Goal: Task Accomplishment & Management: Use online tool/utility

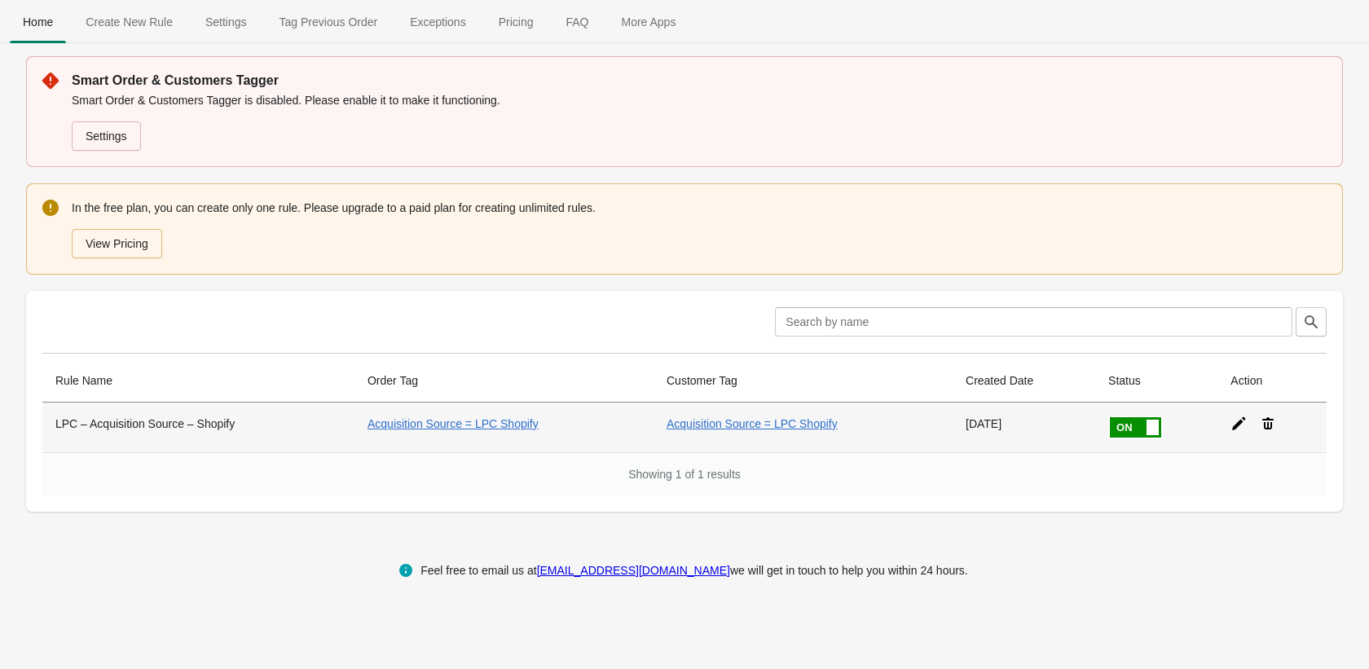
click at [612, 424] on td "Acquisition Source = LPC Shopify" at bounding box center [504, 428] width 299 height 50
click at [1244, 421] on icon at bounding box center [1238, 423] width 13 height 13
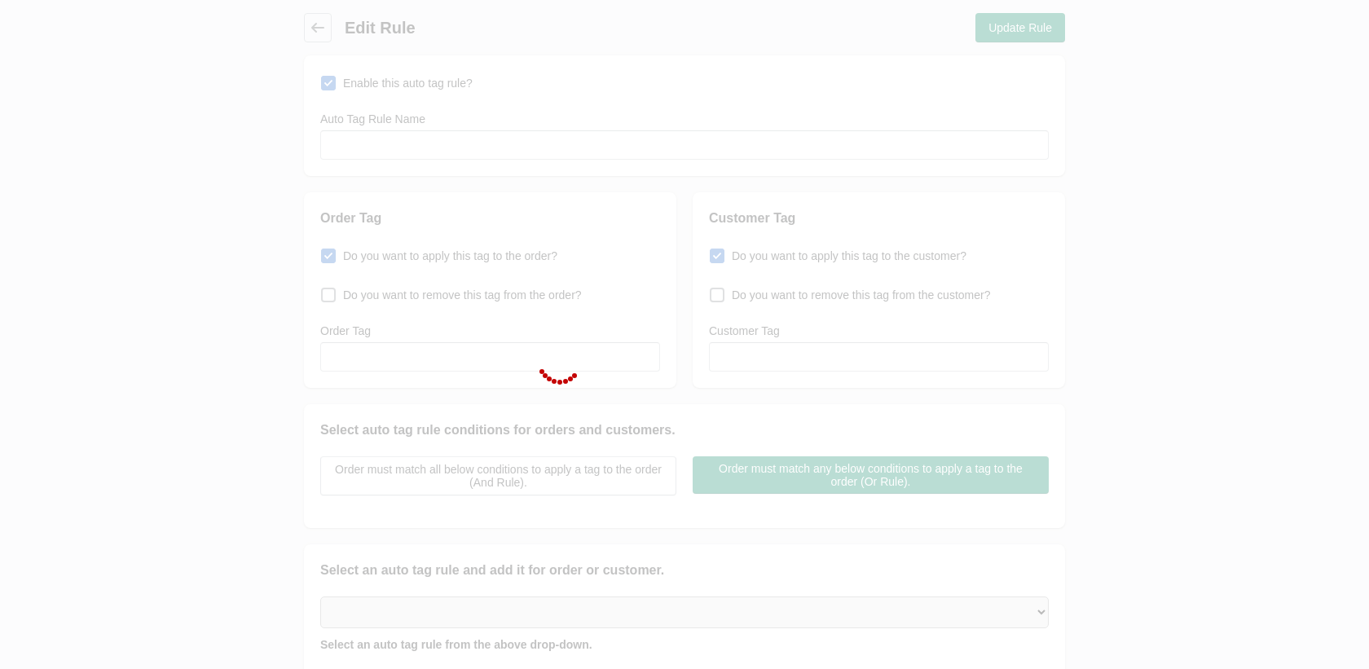
type input "LPC – Acquisition Source – Shopify"
checkbox input "true"
type input "Acquisition Source = LPC Shopify"
checkbox input "true"
type input "Acquisition Source = LPC Shopify"
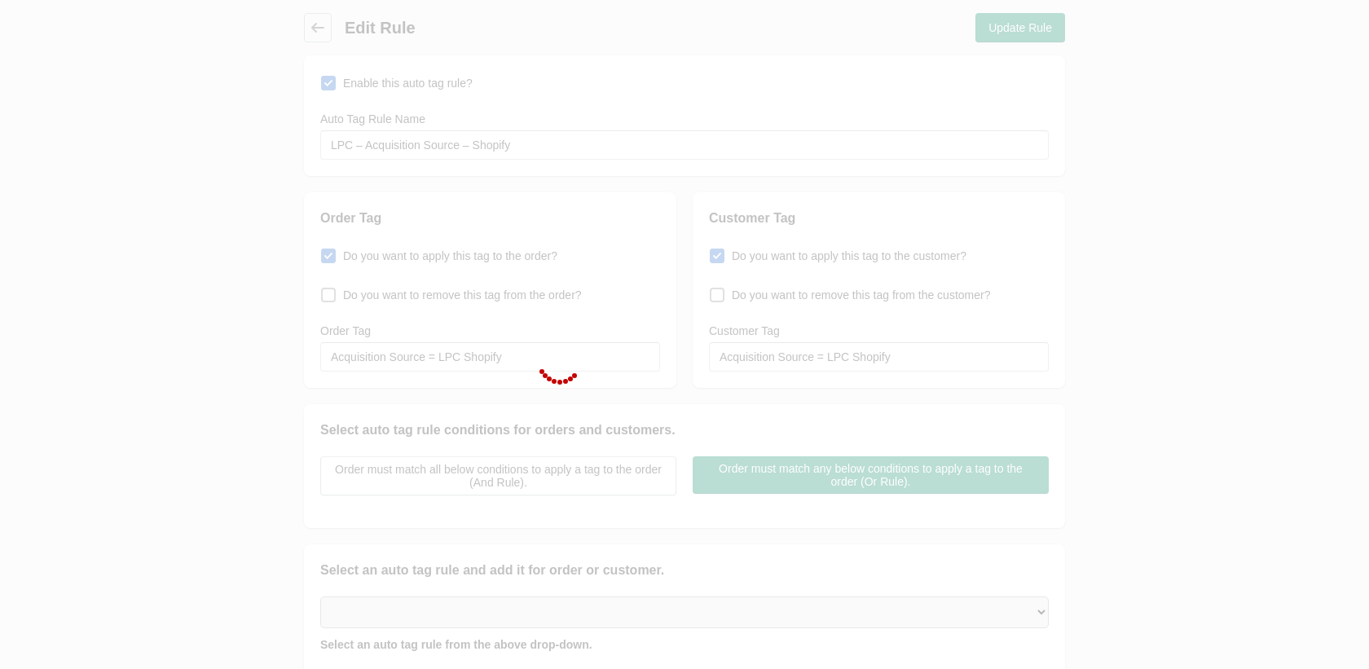
select select "5"
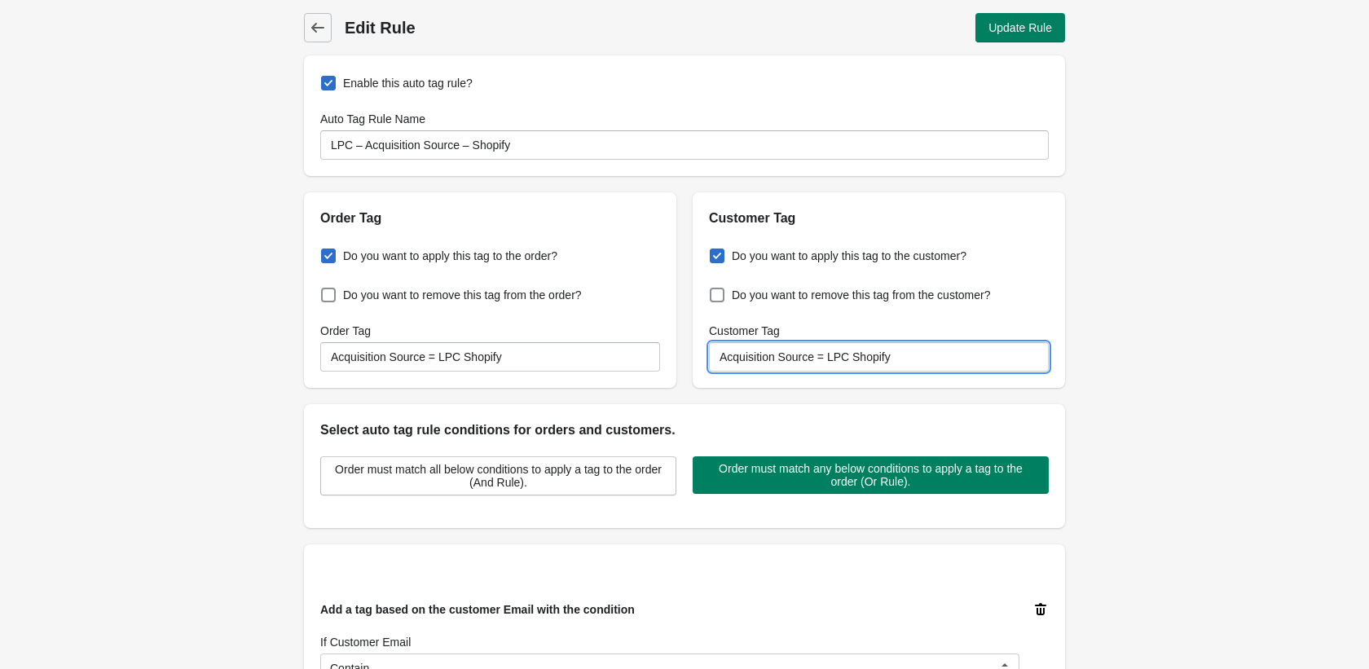
click at [803, 350] on input "Acquisition Source = LPC Shopify" at bounding box center [879, 356] width 340 height 29
paste input "LPC x TD Bank – Free Course"
type input "Acquisition Source = LPC Shopify"
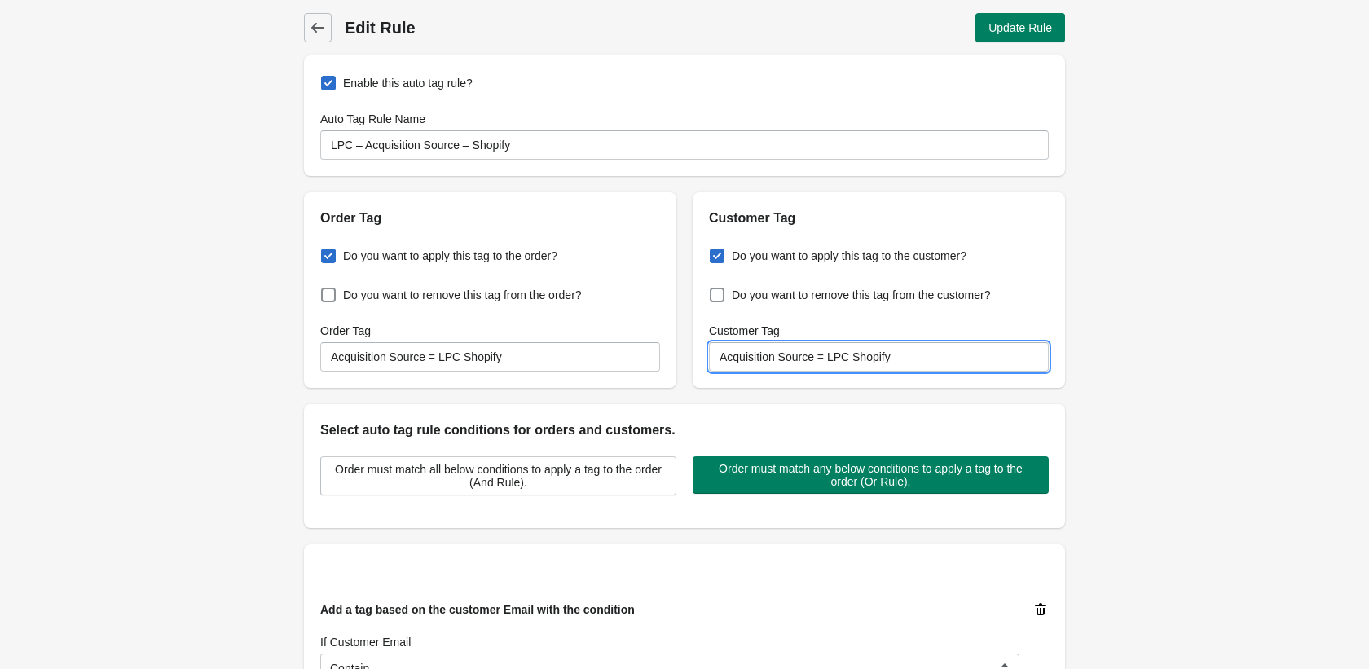
click at [773, 394] on div "Enable this auto tag rule? Auto Tag Rule Name LPC – Acquisition Source – Shopif…" at bounding box center [684, 554] width 761 height 999
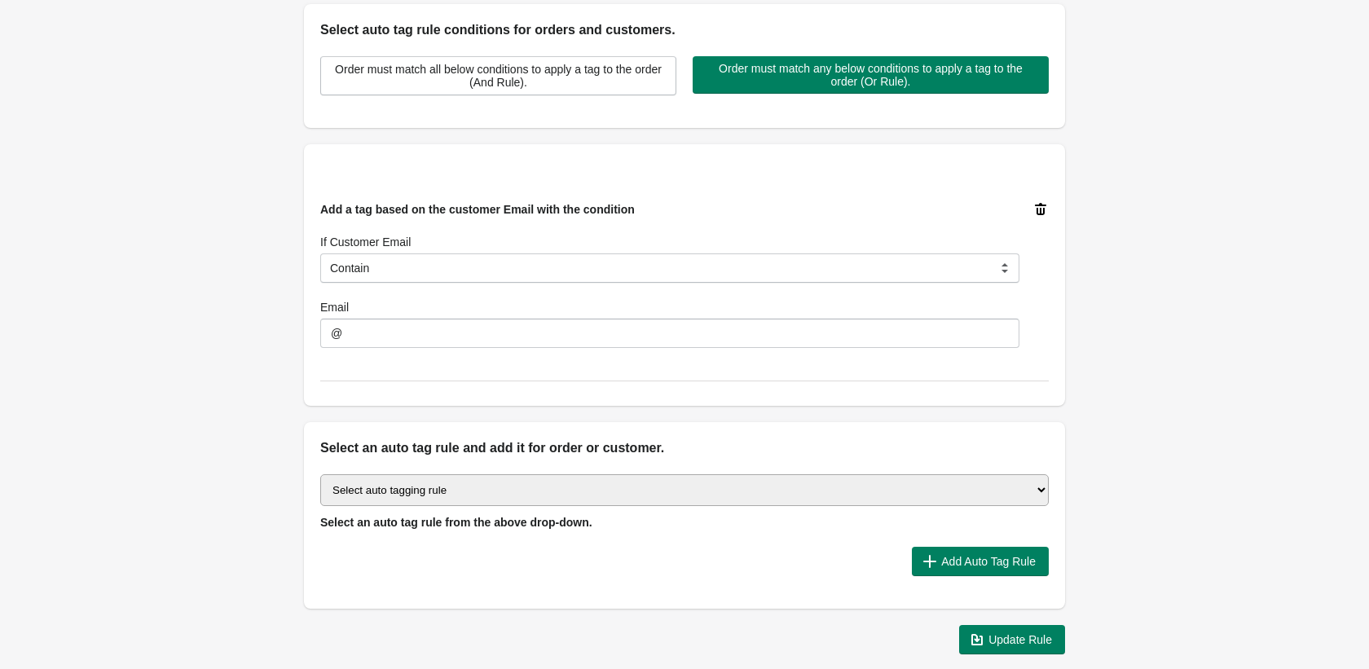
scroll to position [483, 0]
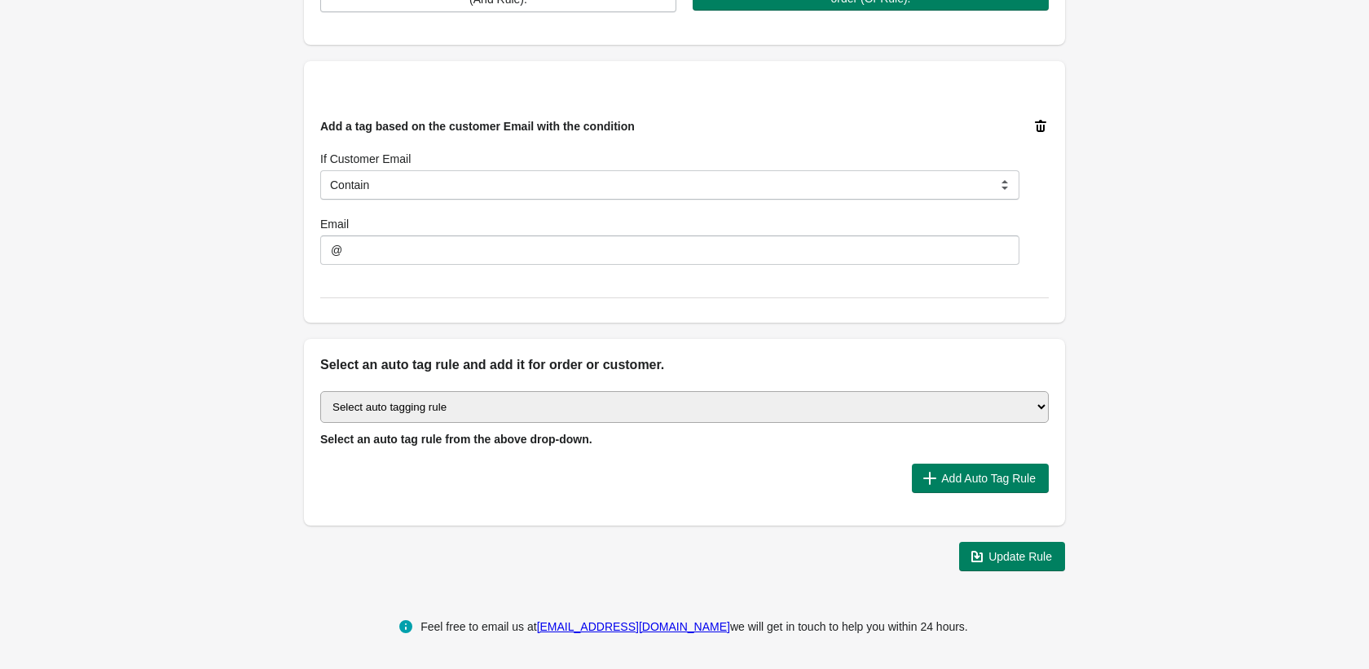
click at [698, 405] on select "Select auto tagging rule Tag by order amount Tag based on the order count (Volu…" at bounding box center [684, 407] width 729 height 32
click at [952, 474] on span "Add Auto Tag Rule" at bounding box center [988, 478] width 95 height 13
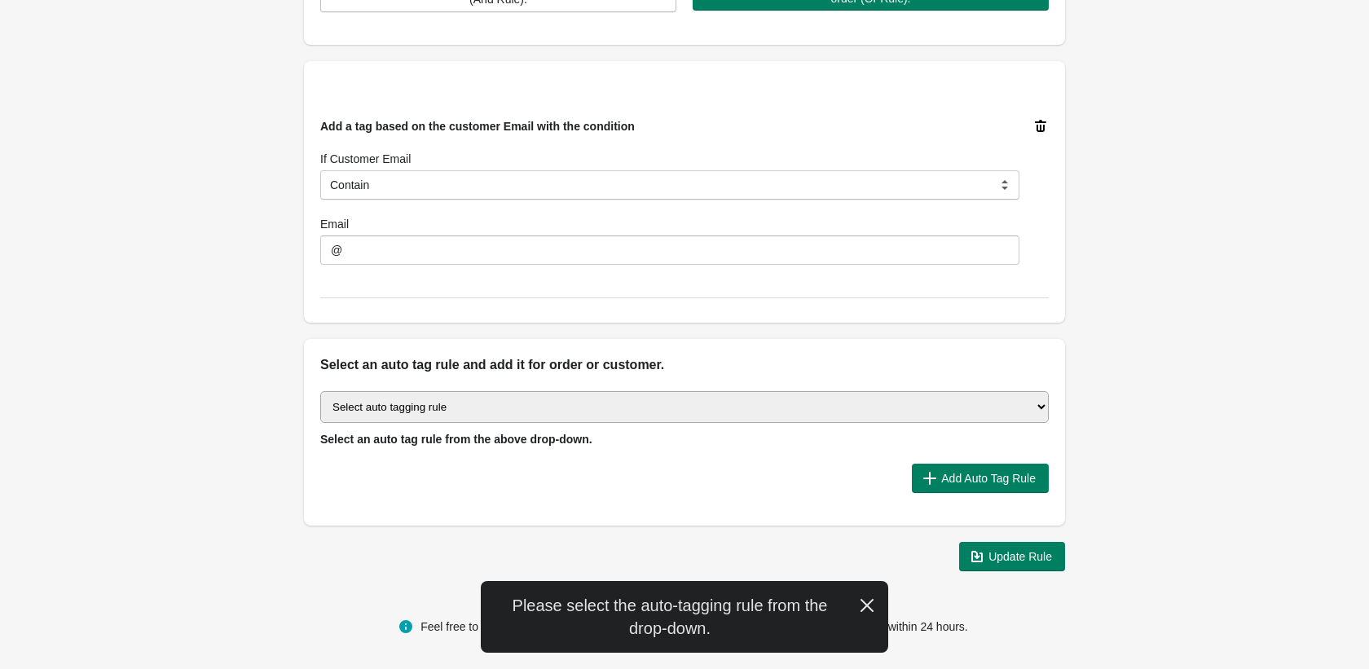
click at [702, 417] on select "Select auto tagging rule Tag by order amount Tag based on the order count (Volu…" at bounding box center [684, 407] width 729 height 32
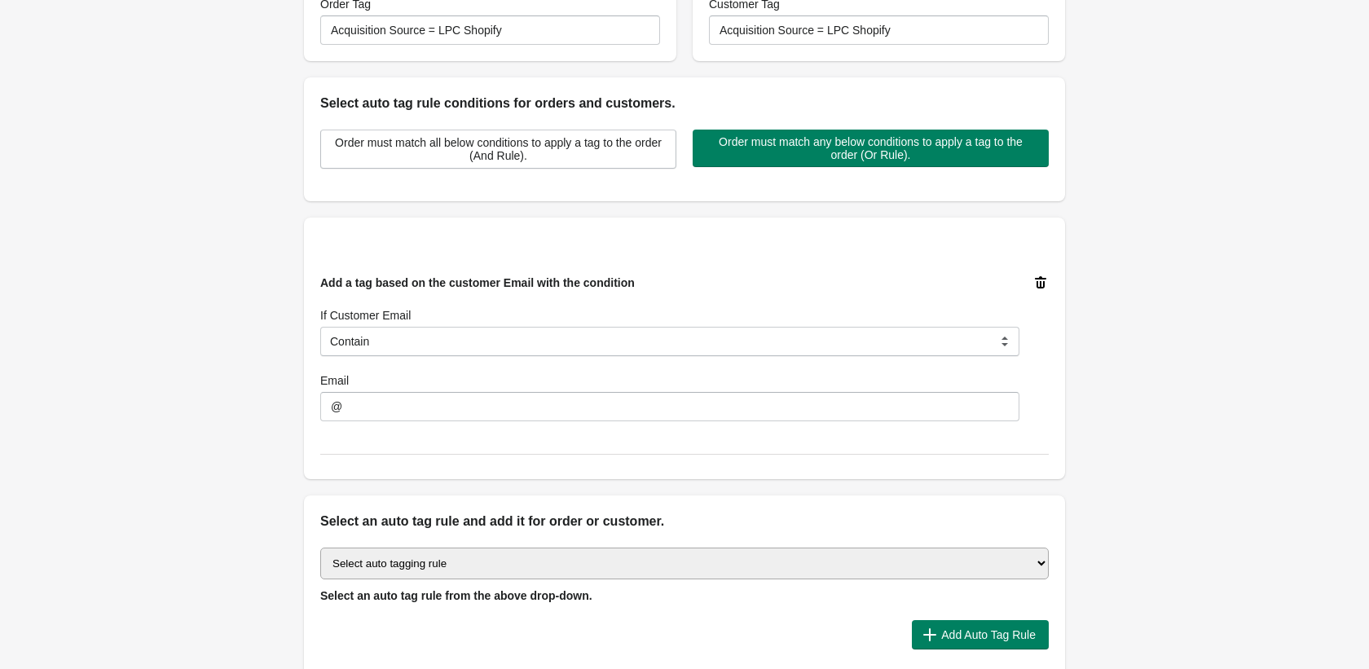
scroll to position [445, 0]
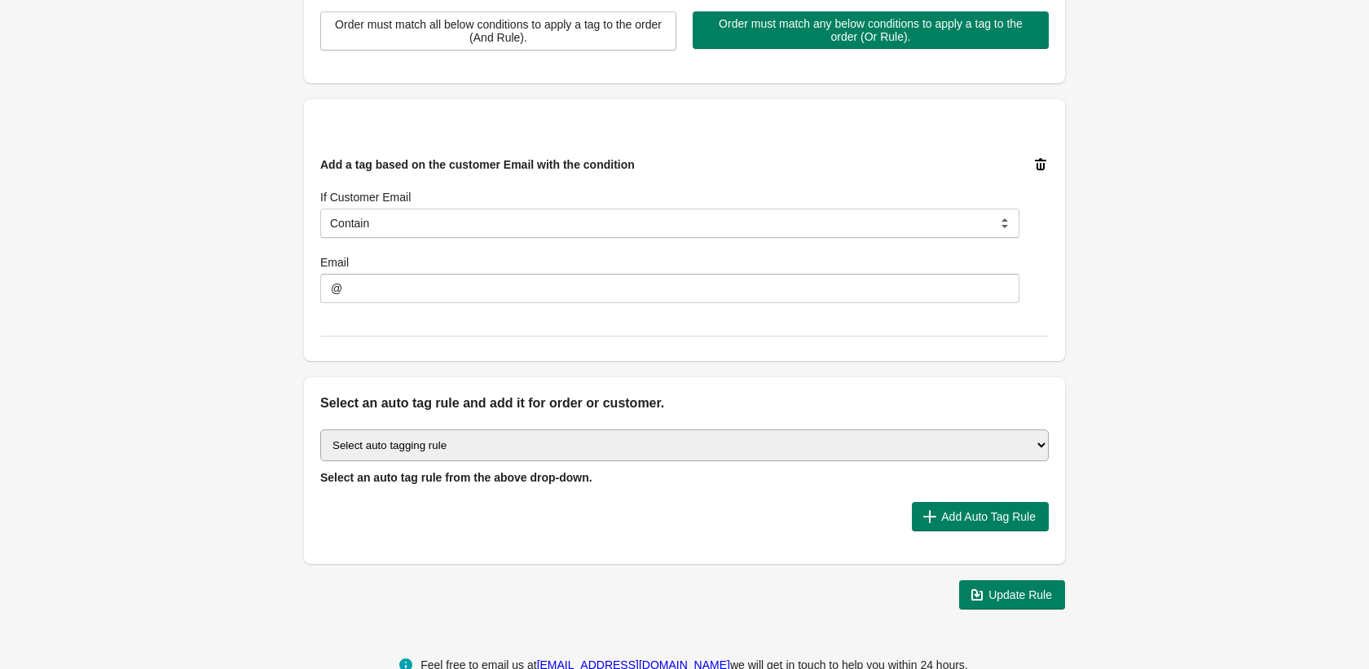
click at [584, 434] on select "Select auto tagging rule Tag by order amount Tag based on the order count (Volu…" at bounding box center [684, 445] width 729 height 32
select select "49"
click at [965, 518] on span "Add Auto Tag Rule" at bounding box center [988, 516] width 95 height 13
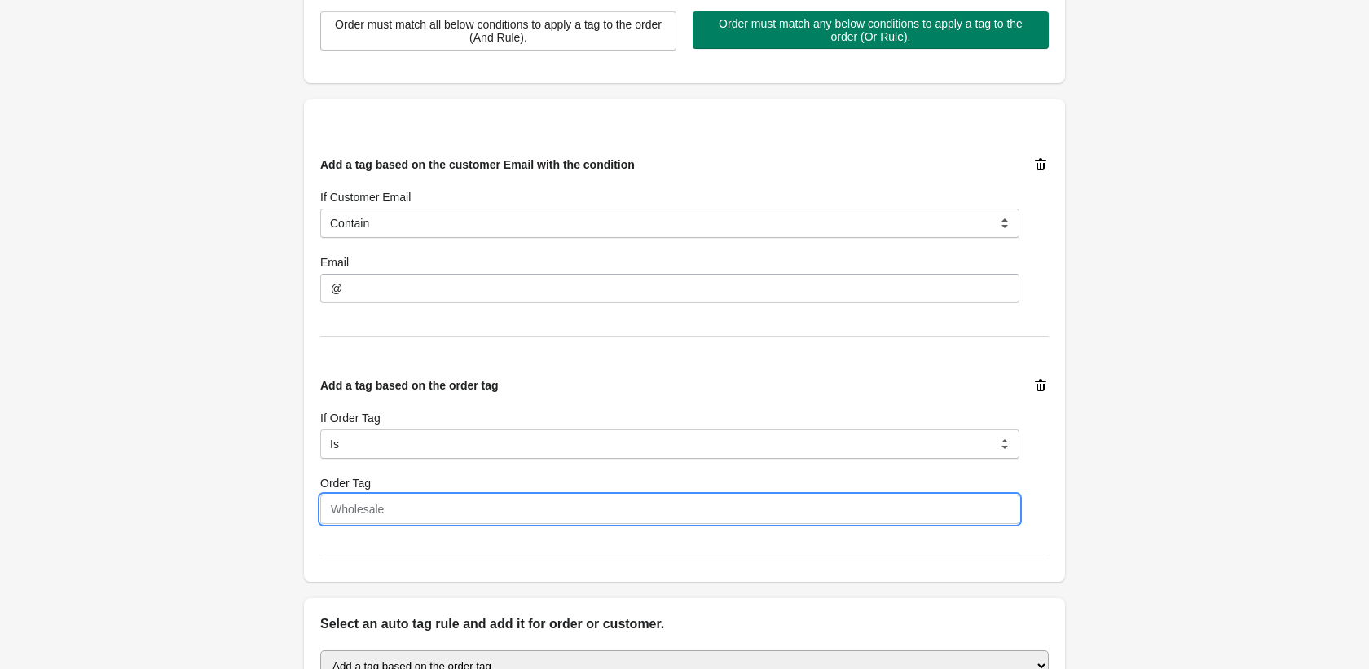
click at [466, 504] on input "Order Tag" at bounding box center [669, 509] width 699 height 29
paste input "LPC x TD Bank – Free Course"
type input "LPC x TD Bank – Free Course"
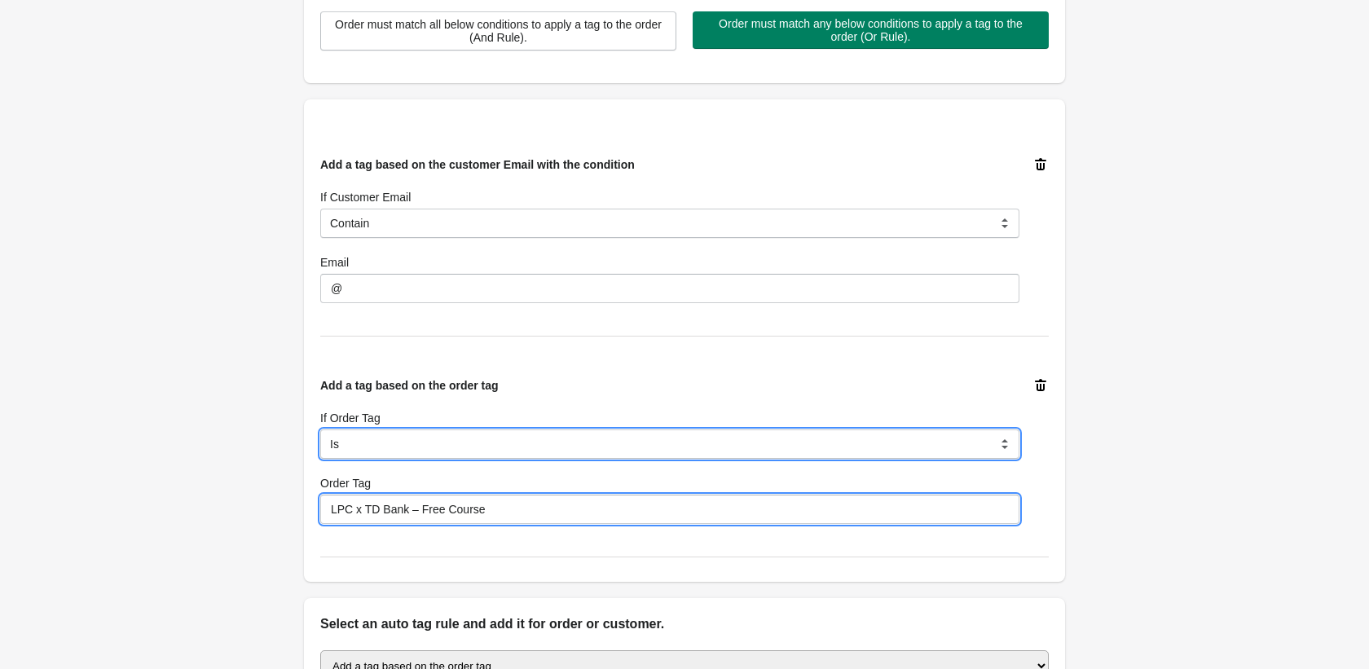
click at [425, 447] on select "Is Contain Is Not Is Not Contain Start With" at bounding box center [669, 443] width 699 height 29
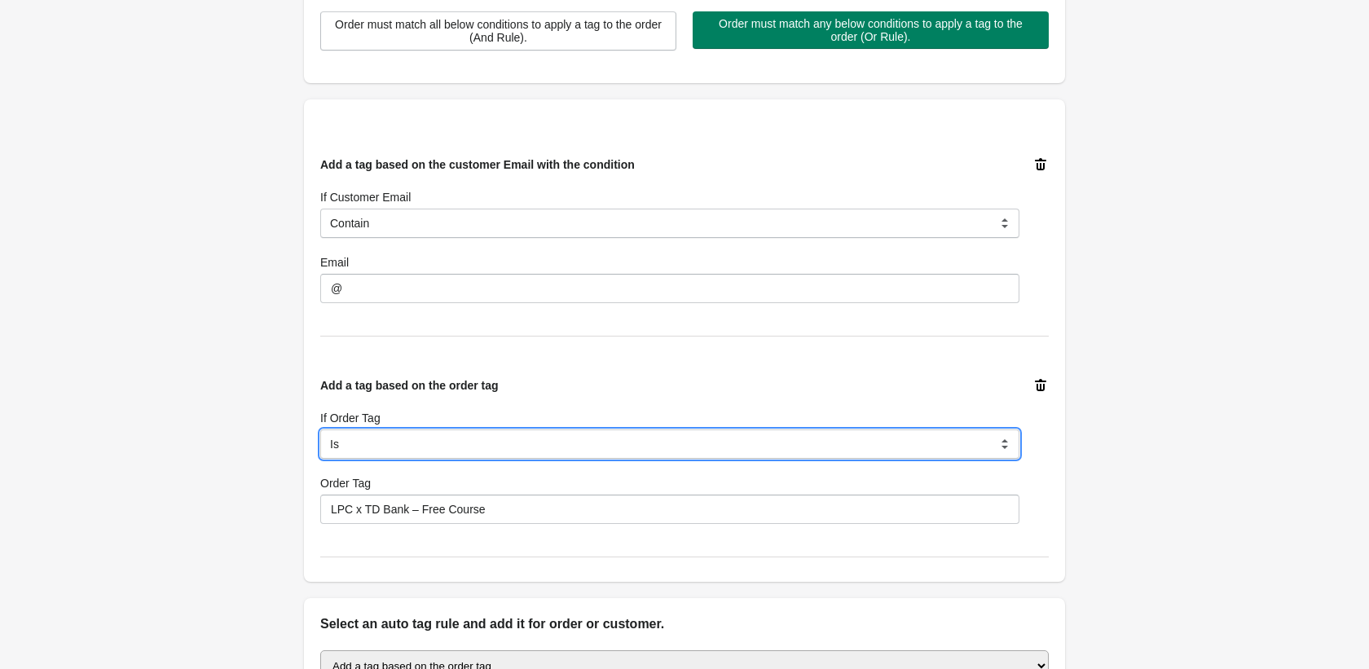
select select "5"
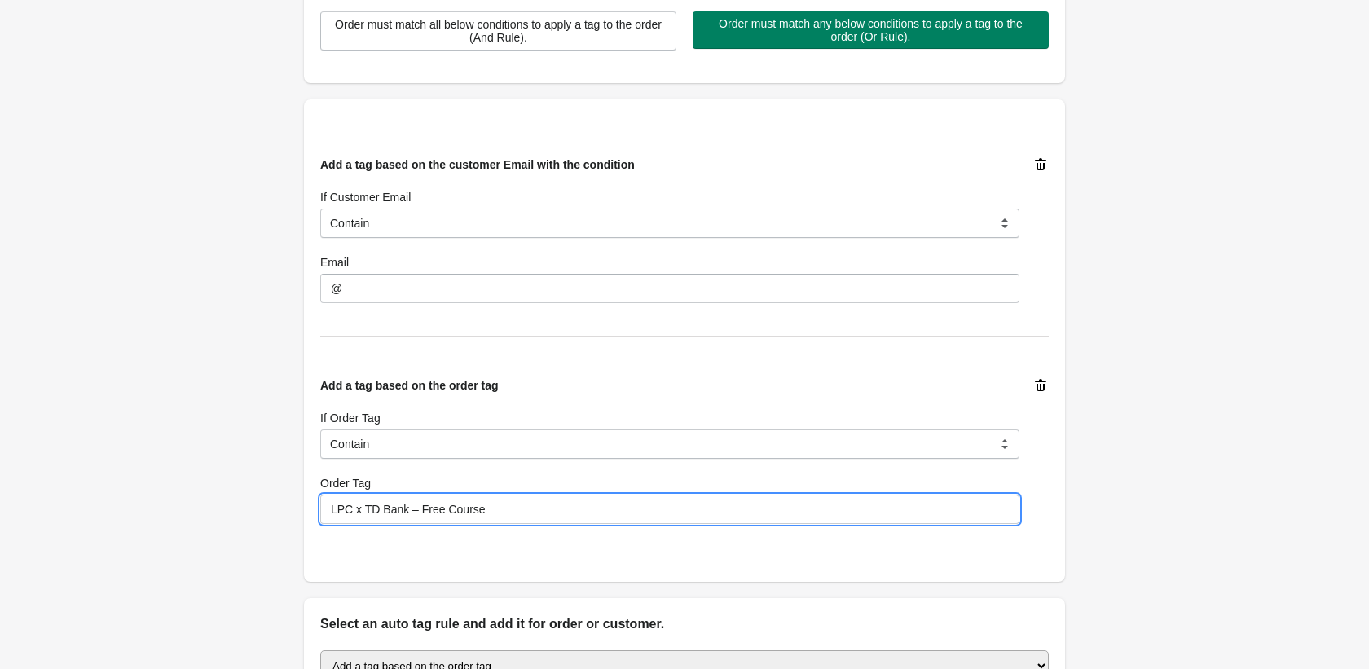
click at [409, 508] on input "LPC x TD Bank – Free Course" at bounding box center [669, 509] width 699 height 29
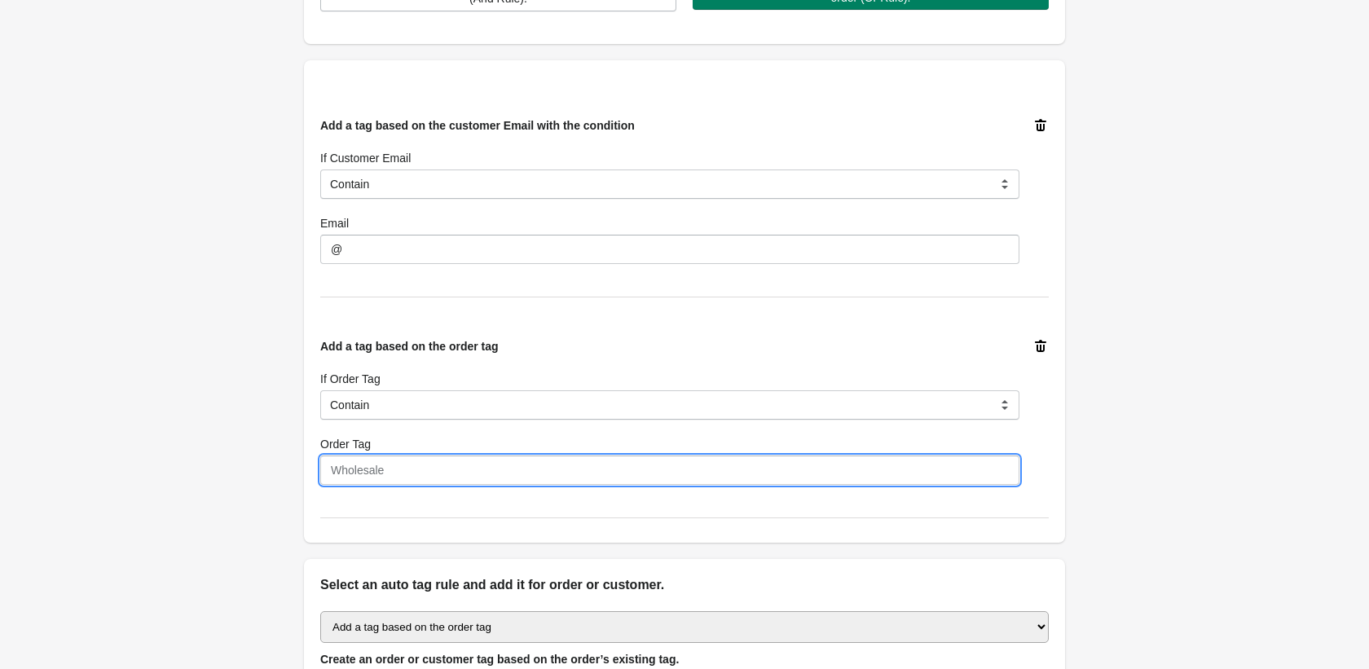
scroll to position [682, 0]
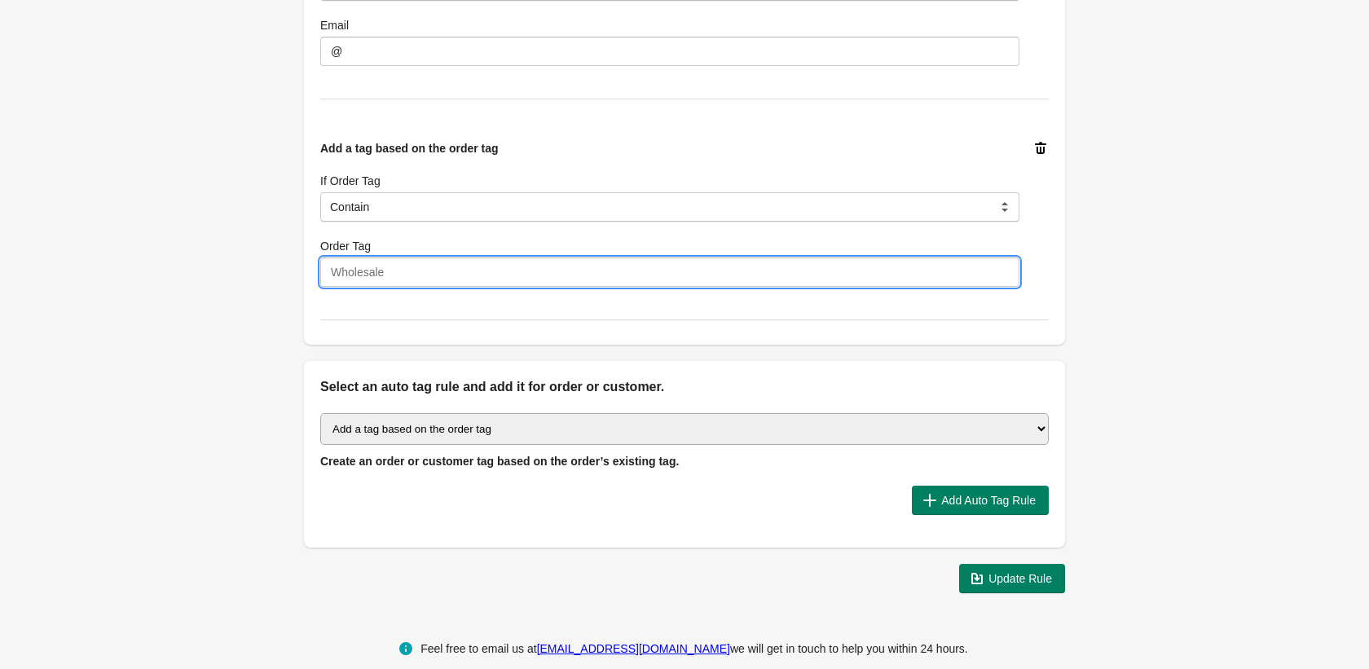
click at [443, 425] on select "Select auto tagging rule Tag by order amount Tag based on the order count (Volu…" at bounding box center [684, 429] width 729 height 32
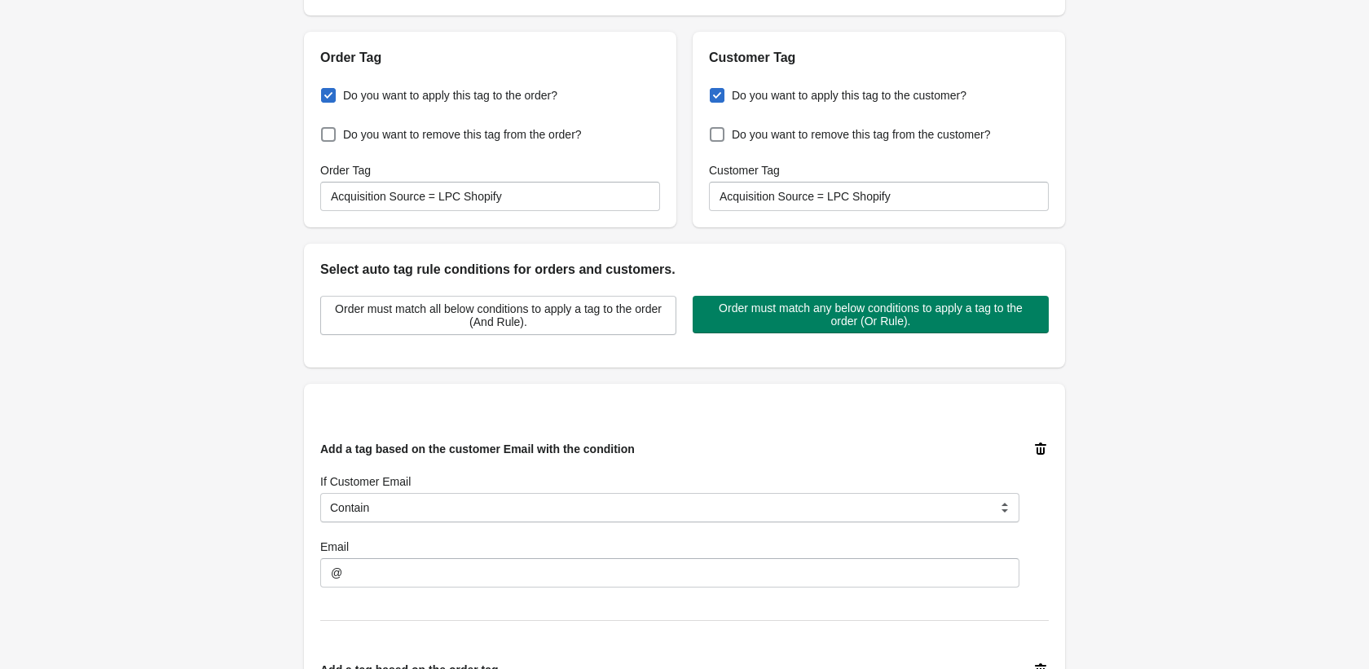
scroll to position [152, 0]
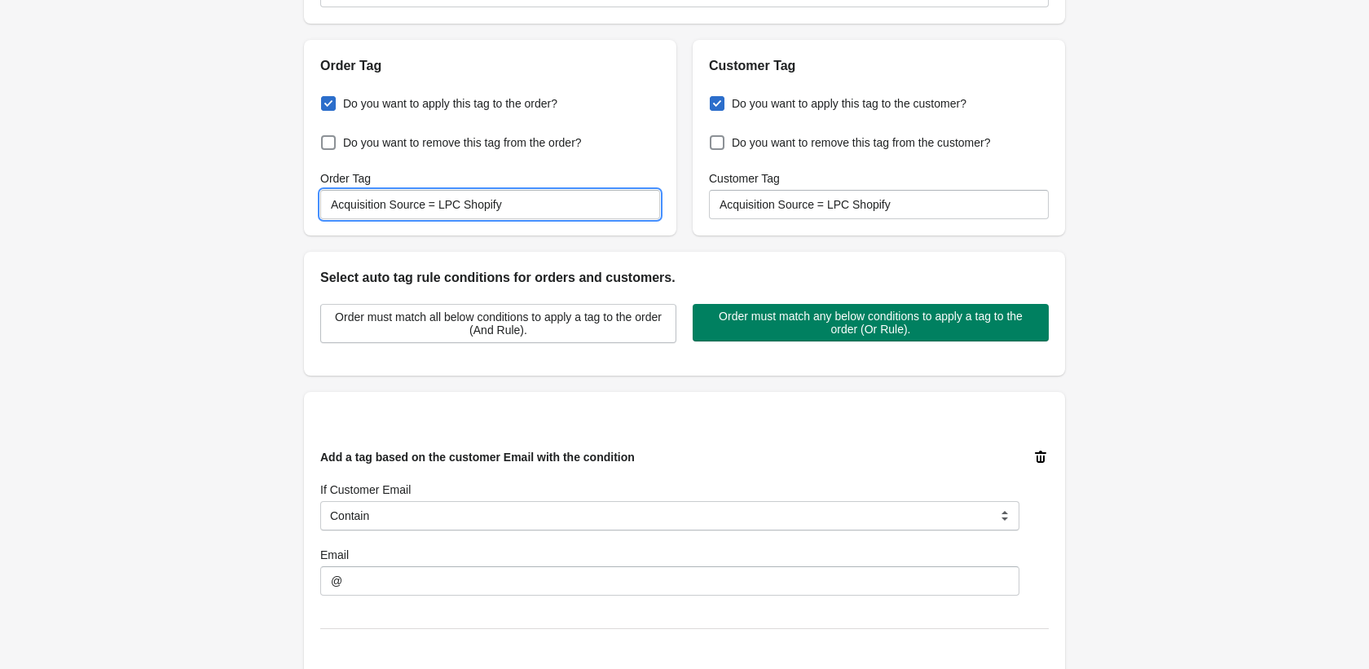
click at [513, 202] on input "Acquisition Source = LPC Shopify" at bounding box center [490, 204] width 340 height 29
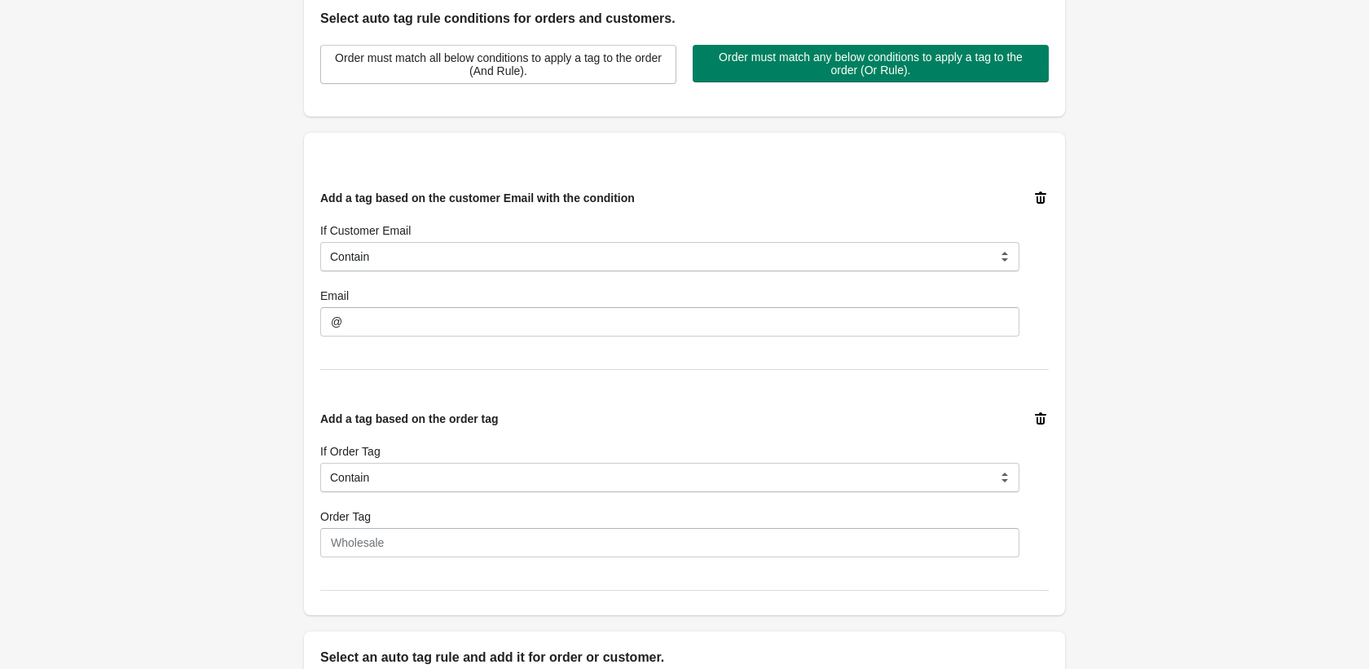
scroll to position [544, 0]
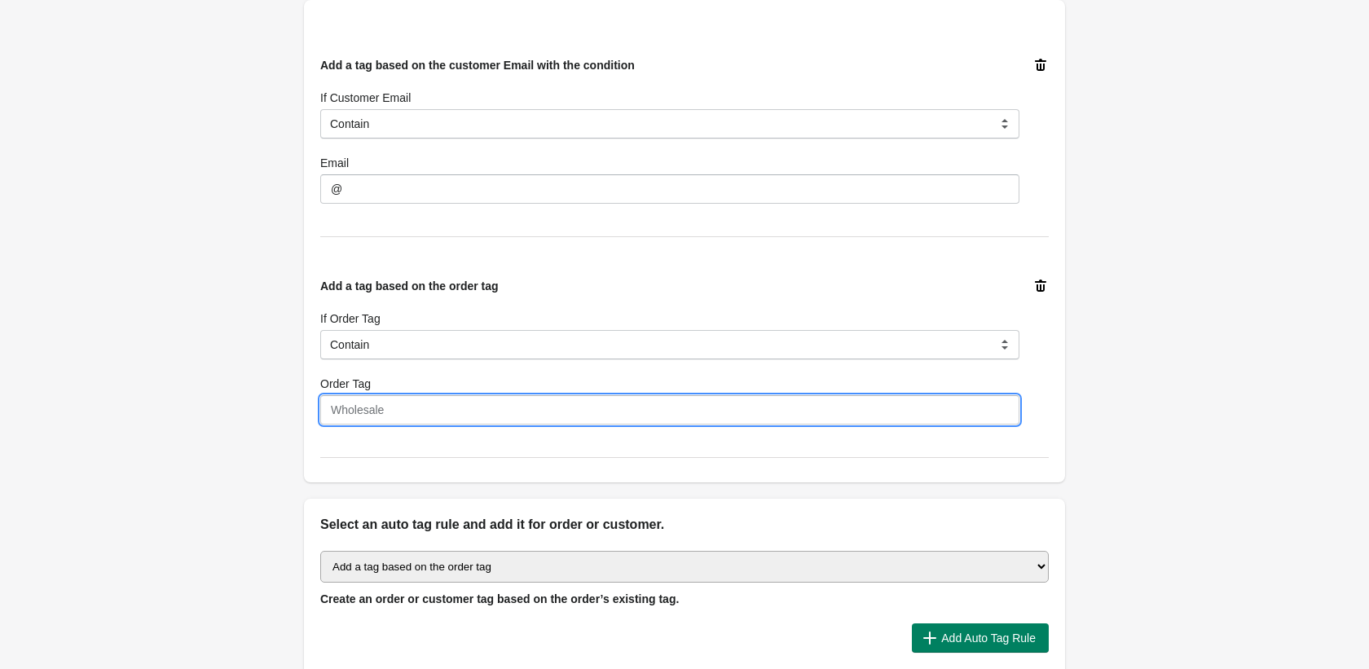
click at [446, 406] on input "Order Tag" at bounding box center [669, 409] width 699 height 29
paste input "Acquisition Source = LPC Shopify"
type input "Acquisition Source = LPC Shopify"
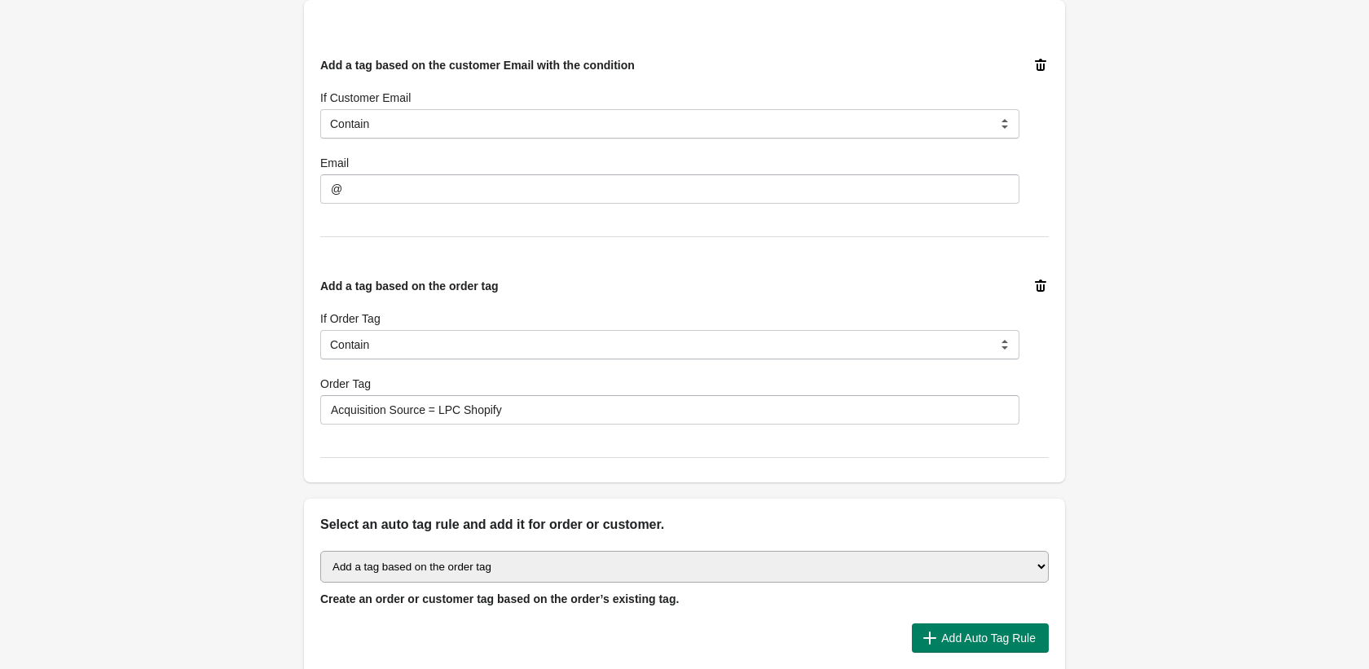
click at [1108, 329] on div "Back Edit Rule Update Rule Enable this auto tag rule? Auto Tag Rule Name LPC – …" at bounding box center [684, 100] width 1369 height 1288
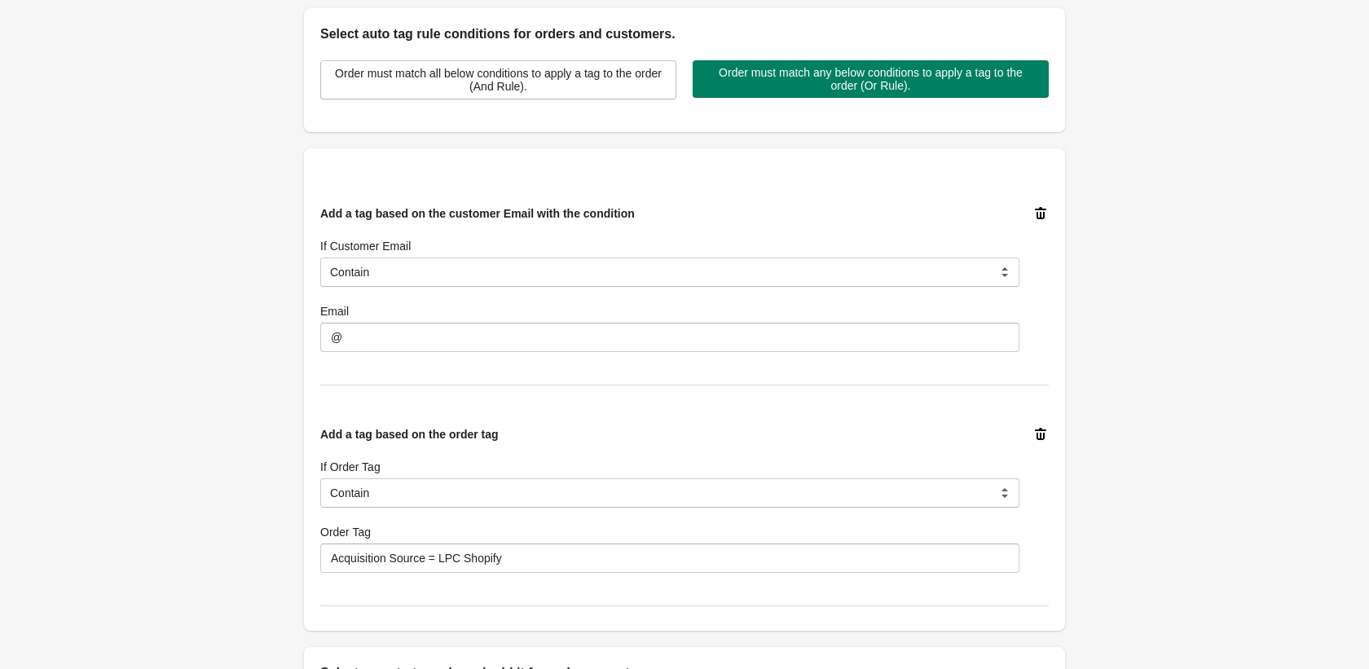
scroll to position [395, 0]
click at [1037, 429] on icon at bounding box center [1041, 435] width 16 height 16
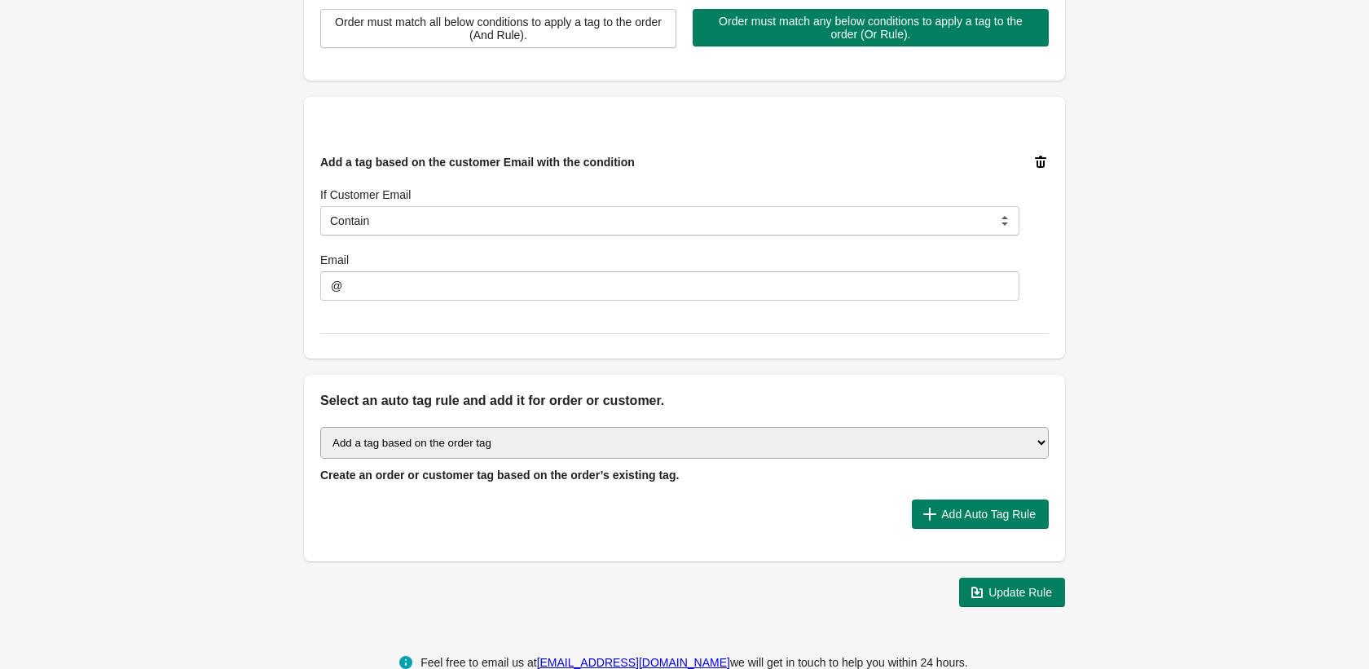
scroll to position [456, 0]
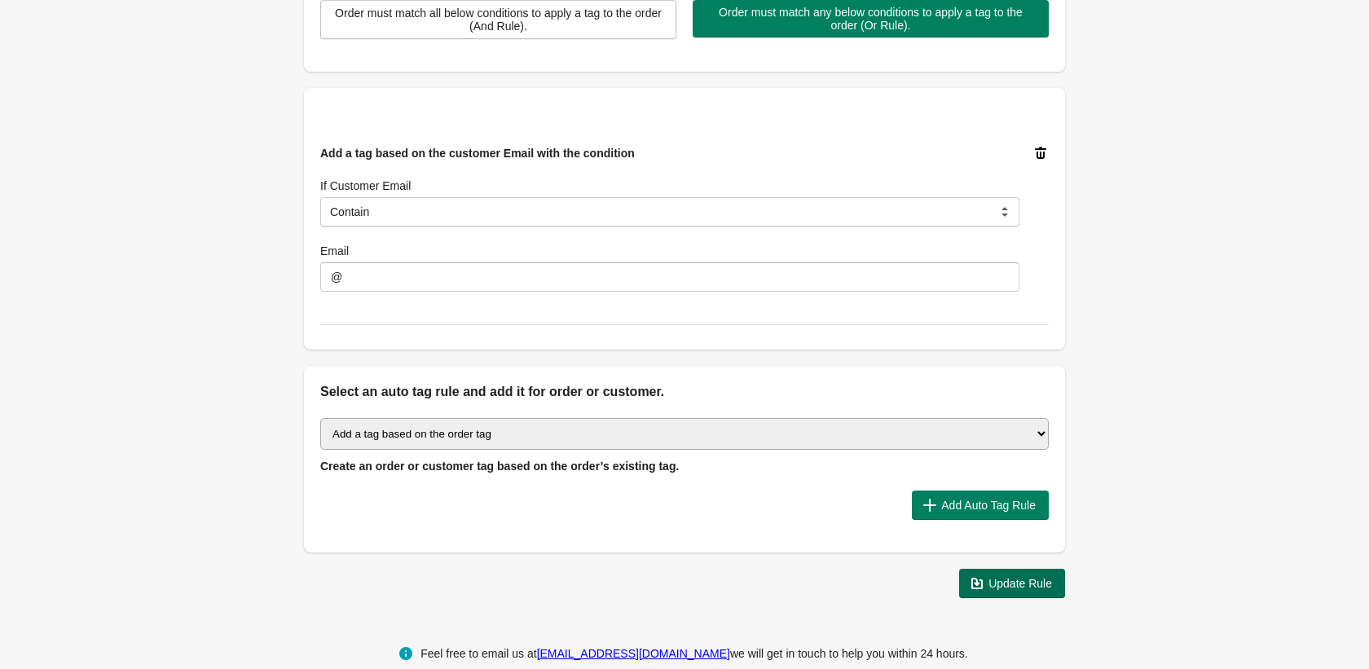
click at [998, 584] on span "Update Rule" at bounding box center [1021, 583] width 64 height 13
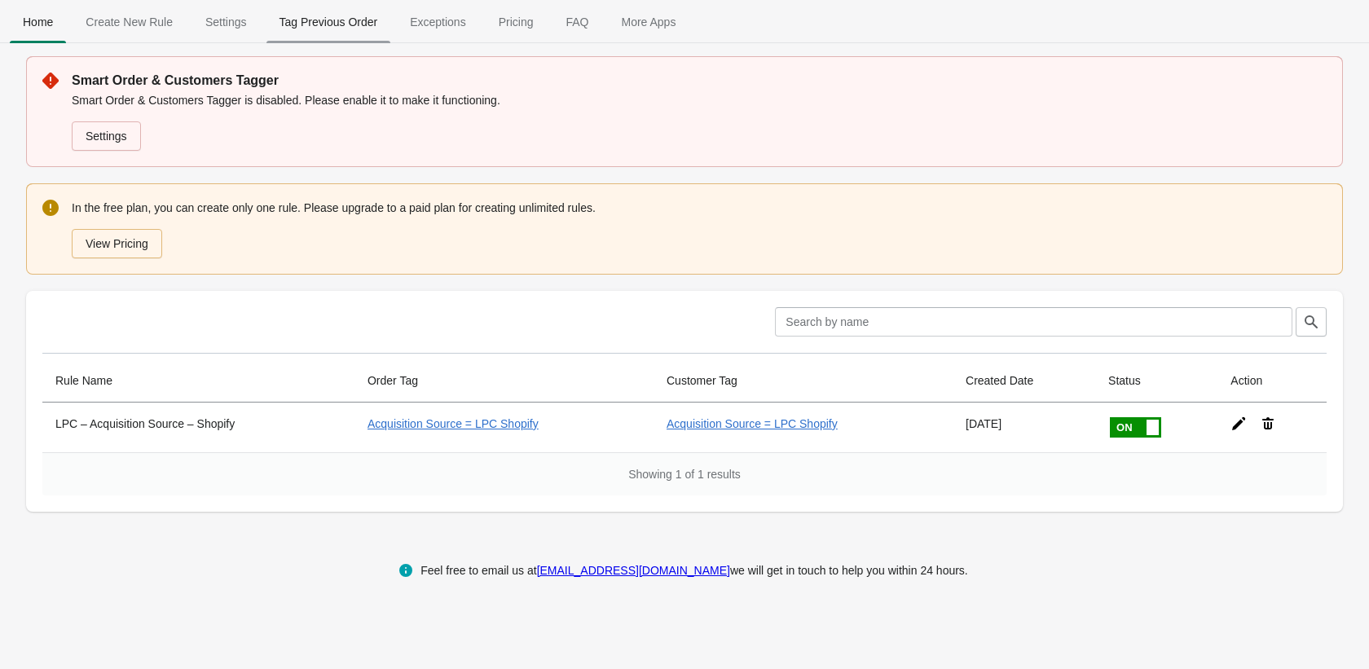
click at [385, 26] on span "Tag Previous Order" at bounding box center [329, 21] width 125 height 29
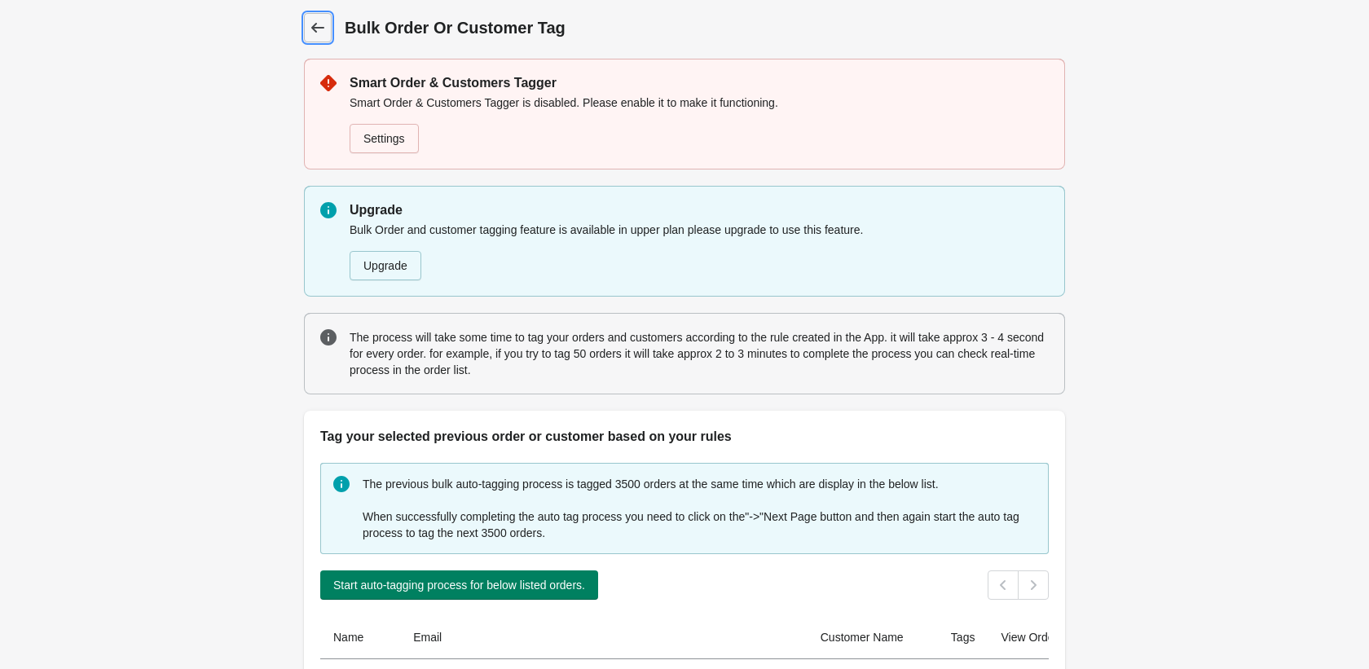
click at [317, 28] on icon at bounding box center [317, 28] width 13 height 10
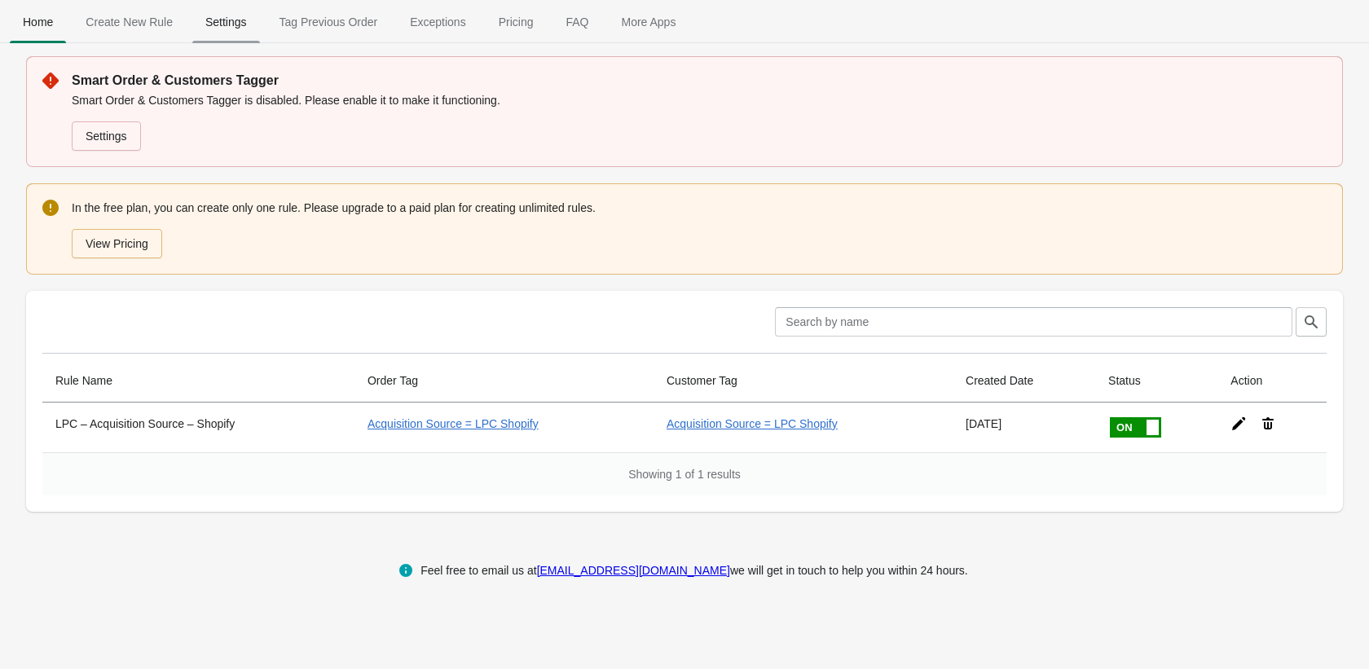
click at [227, 20] on span "Settings" at bounding box center [226, 21] width 68 height 29
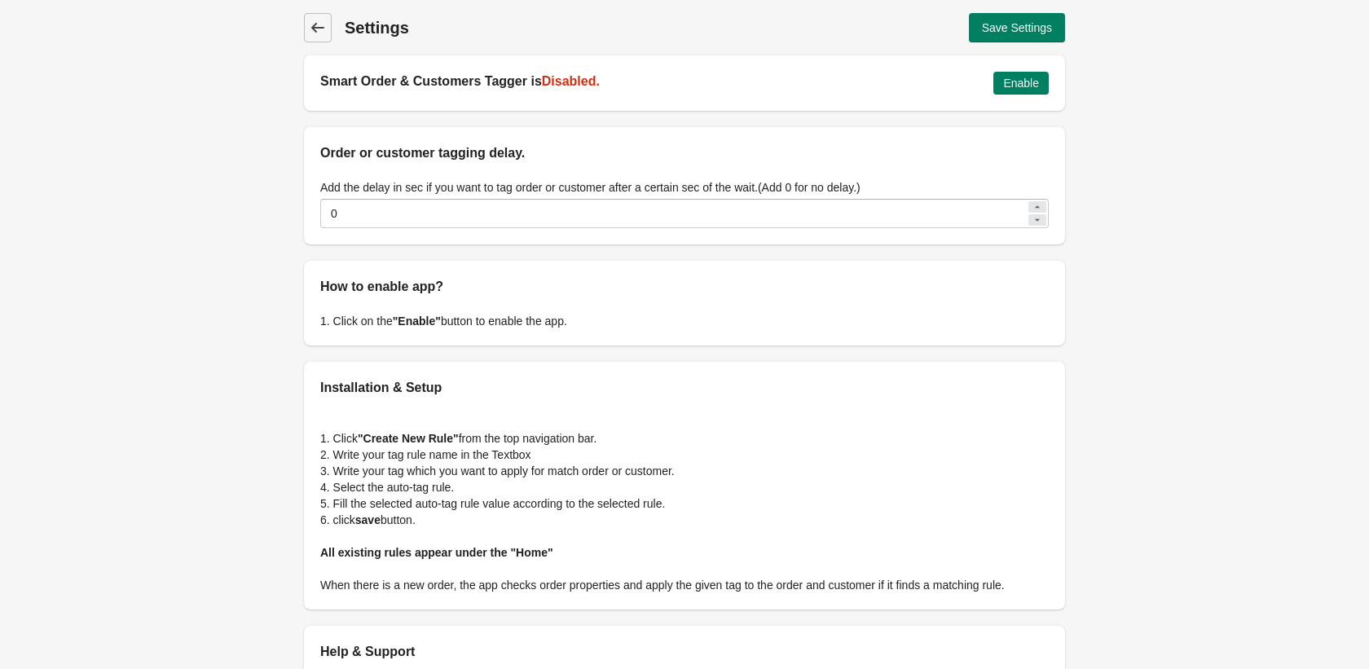
click at [306, 33] on span "Back" at bounding box center [317, 27] width 23 height 23
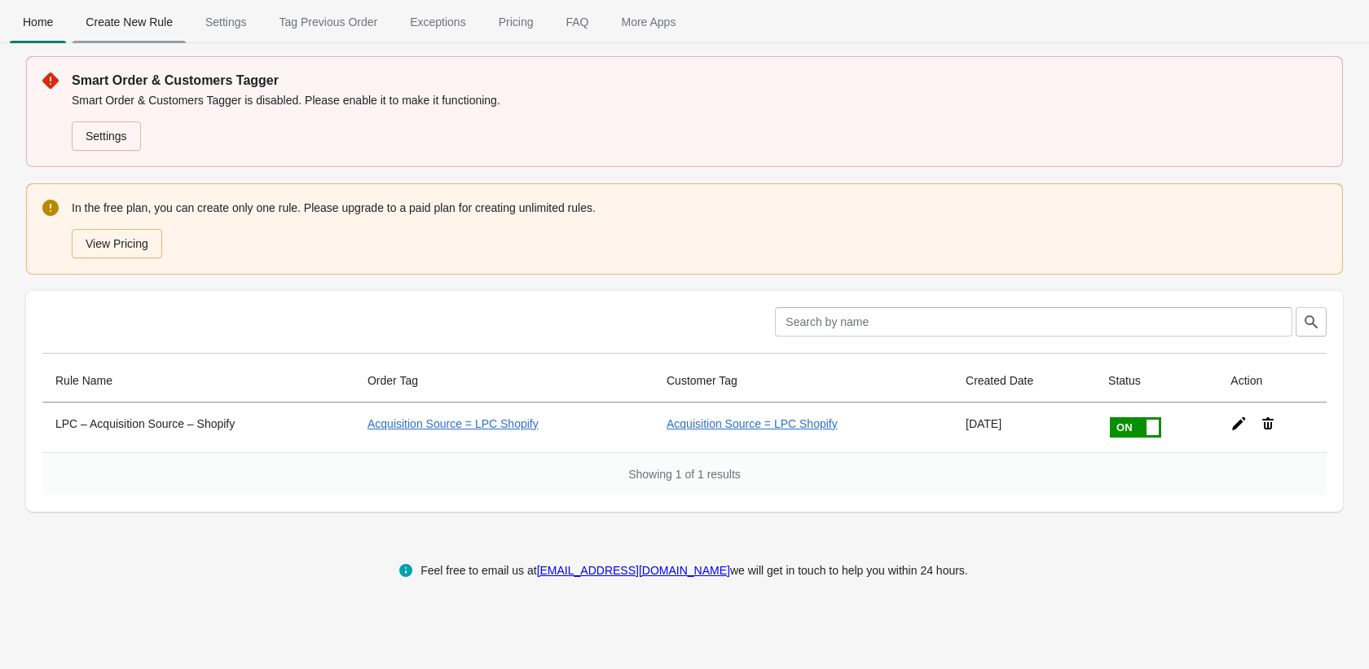
click at [142, 35] on span "Create New Rule" at bounding box center [129, 21] width 113 height 29
click at [124, 240] on button "View Pricing" at bounding box center [117, 243] width 90 height 29
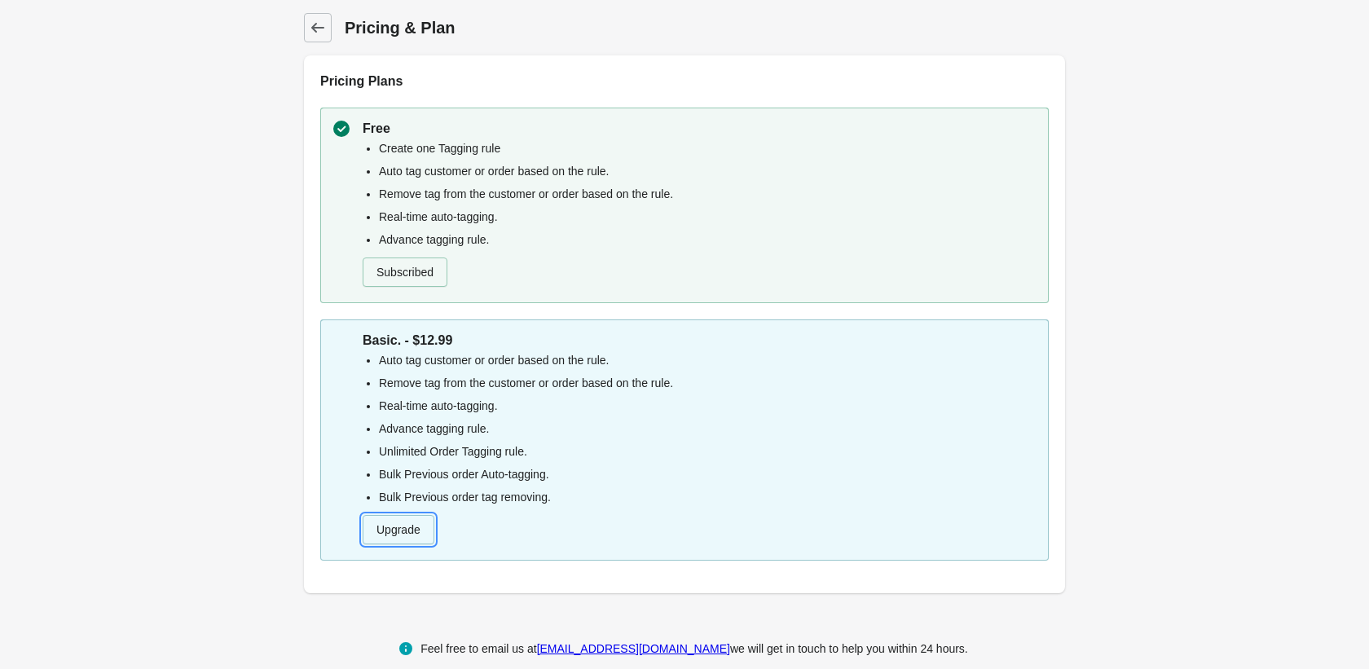
click at [407, 530] on button "Upgrade" at bounding box center [399, 529] width 72 height 29
